Goal: Task Accomplishment & Management: Use online tool/utility

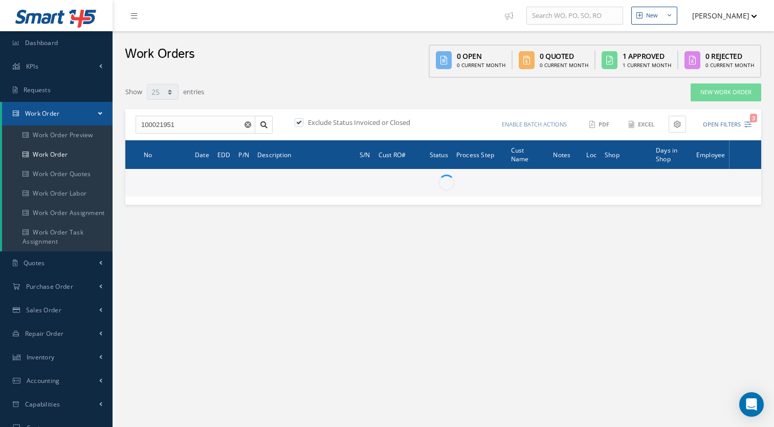
select select "25"
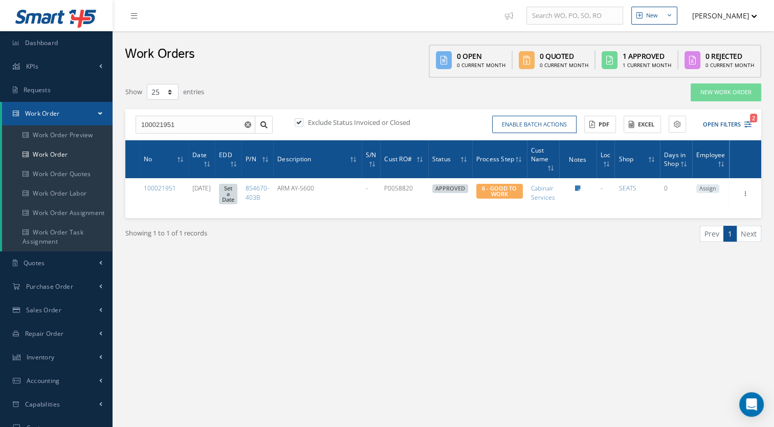
click at [464, 291] on div "New New Work Order New Purchase Order New Customer Quote New Sales Order New Re…" at bounding box center [444, 290] width 662 height 581
click at [63, 154] on link "Work Order" at bounding box center [57, 154] width 111 height 19
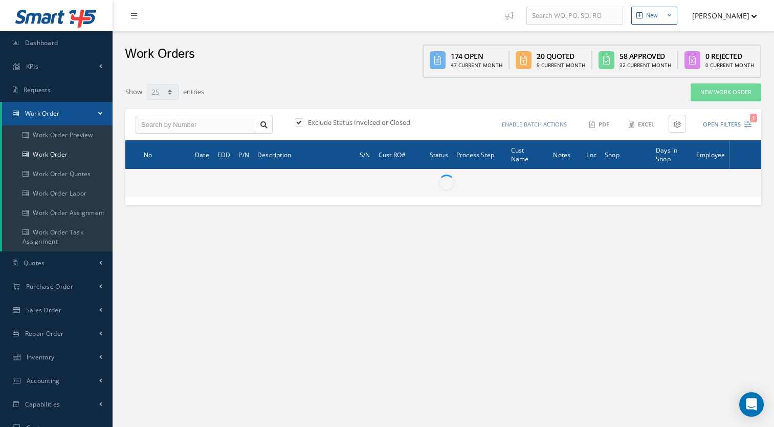
select select "25"
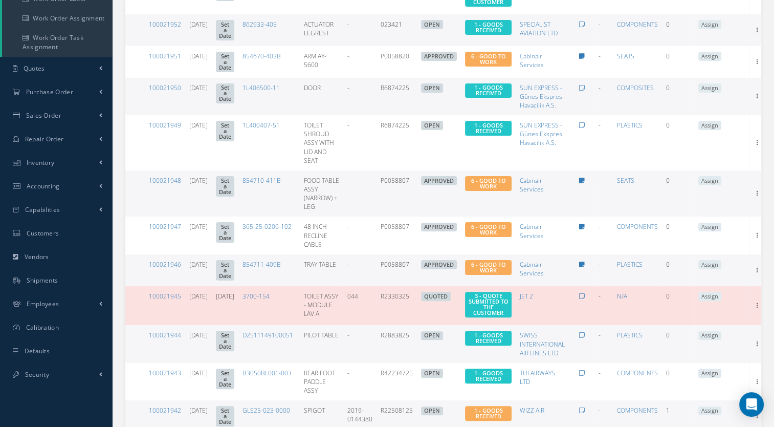
scroll to position [202, 0]
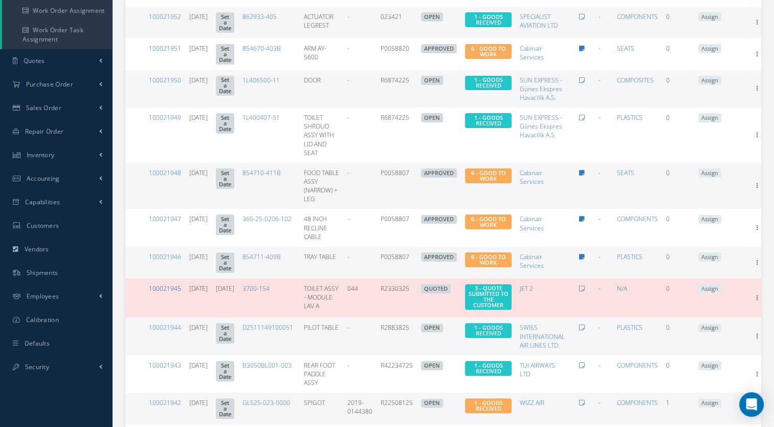
click at [165, 284] on link "100021945" at bounding box center [165, 288] width 32 height 9
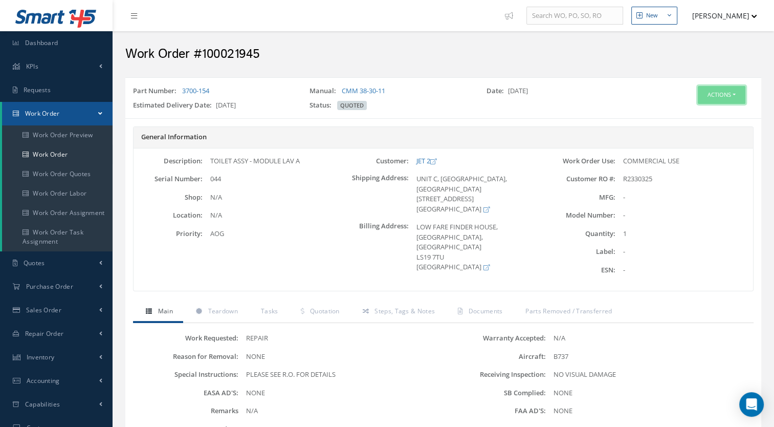
click at [721, 94] on button "Actions" at bounding box center [722, 95] width 48 height 18
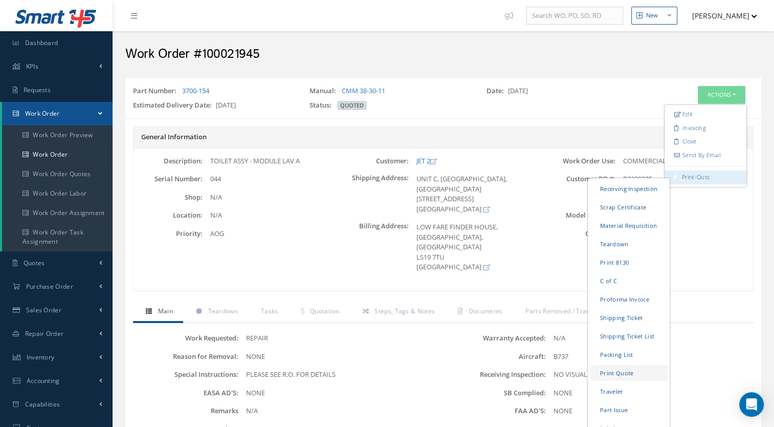
click at [602, 373] on link "Print Quote" at bounding box center [629, 373] width 78 height 16
